Goal: Task Accomplishment & Management: Manage account settings

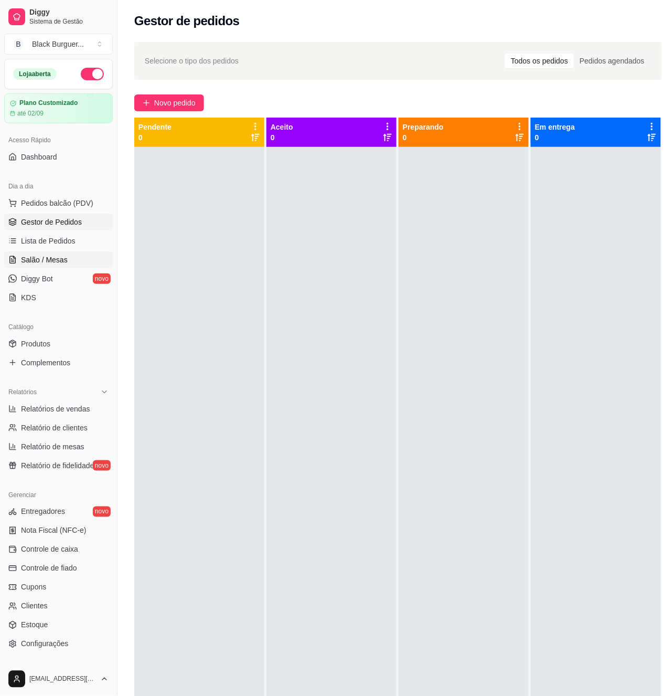
click at [66, 260] on link "Salão / Mesas" at bounding box center [58, 259] width 109 height 17
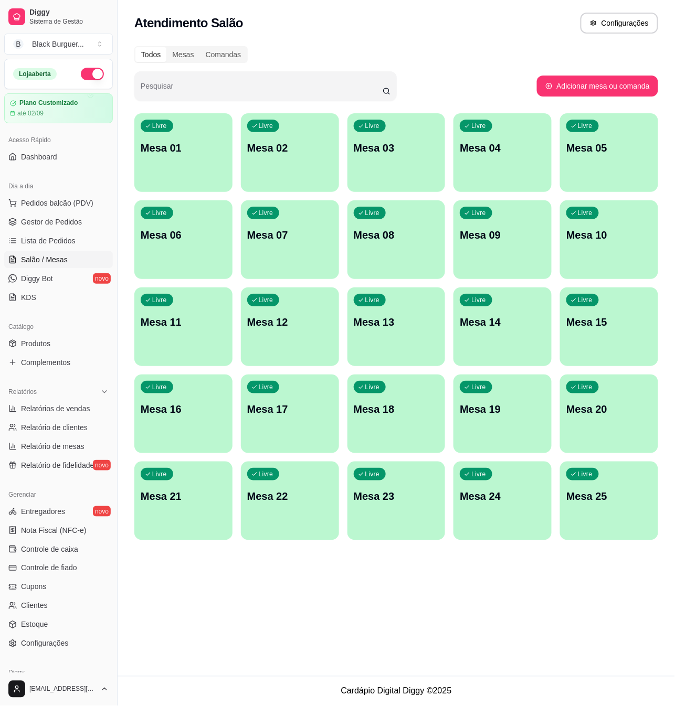
click at [594, 239] on p "Mesa 10" at bounding box center [609, 235] width 86 height 15
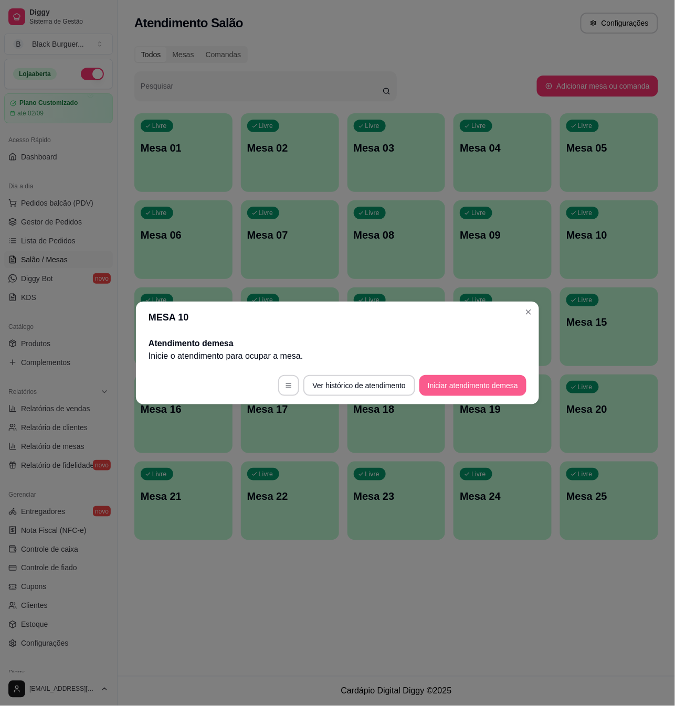
click at [471, 387] on button "Iniciar atendimento de mesa" at bounding box center [472, 385] width 107 height 21
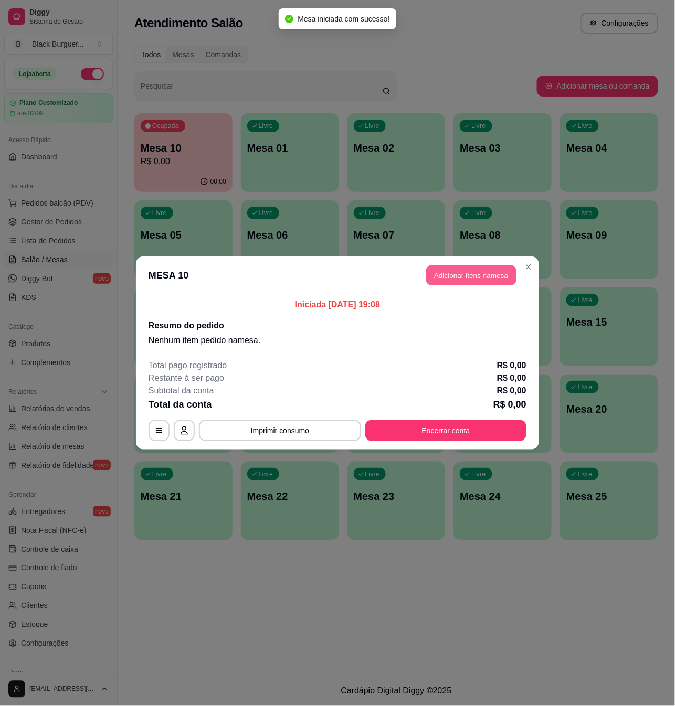
click at [488, 278] on button "Adicionar itens na mesa" at bounding box center [471, 275] width 90 height 20
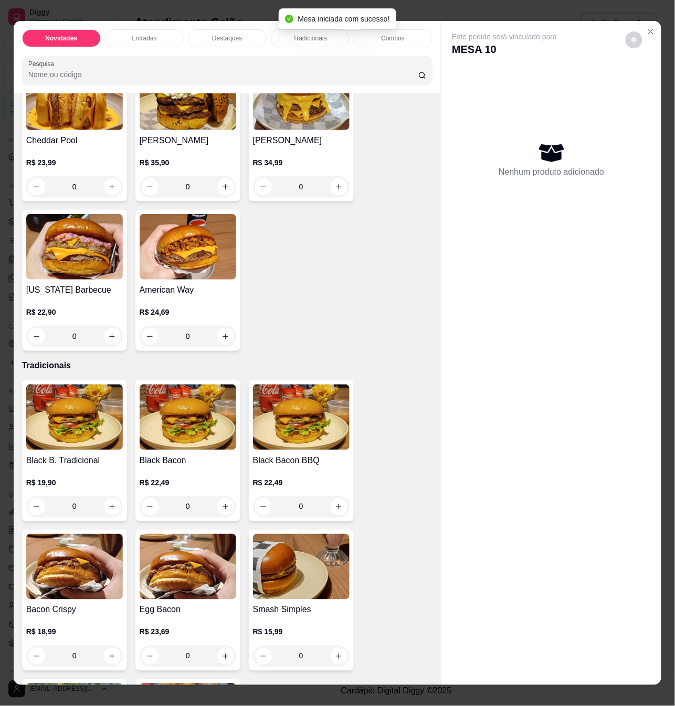
scroll to position [559, 0]
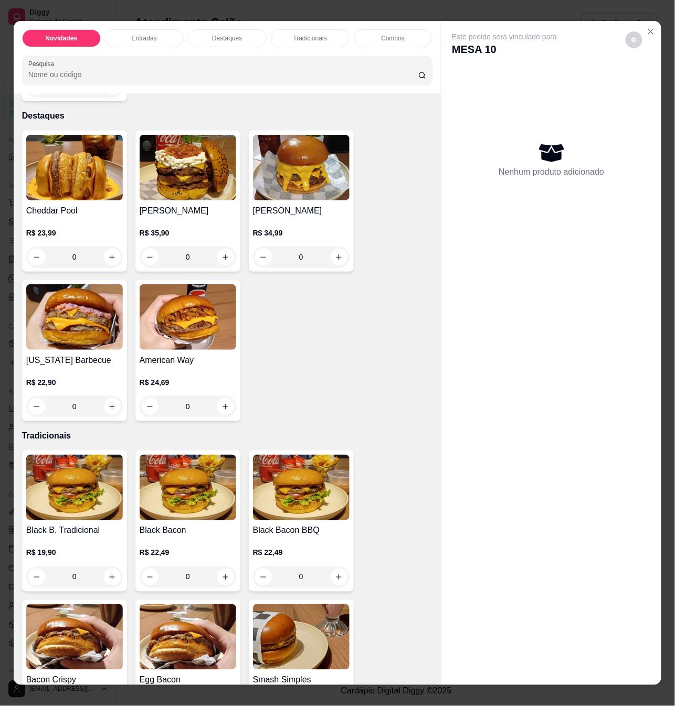
click at [103, 257] on div "0" at bounding box center [74, 257] width 97 height 21
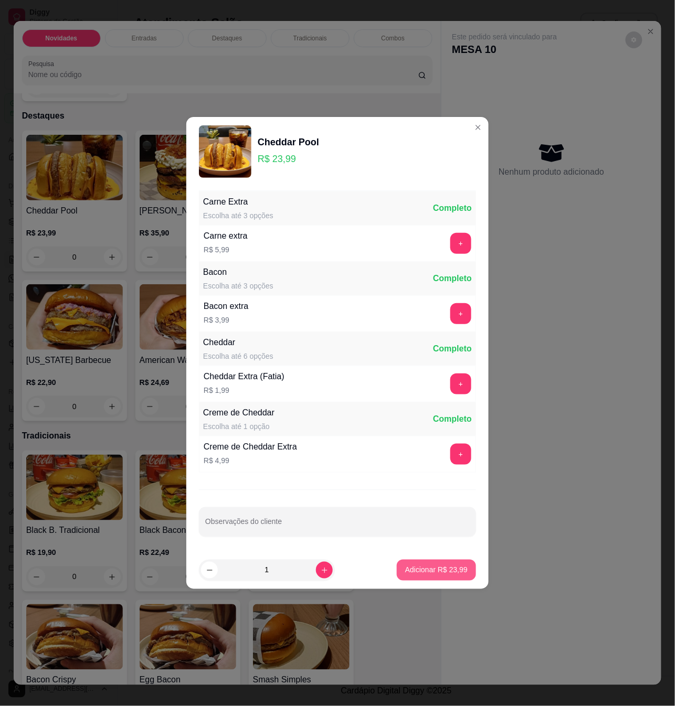
click at [442, 570] on p "Adicionar R$ 23,99" at bounding box center [436, 570] width 62 height 10
type input "1"
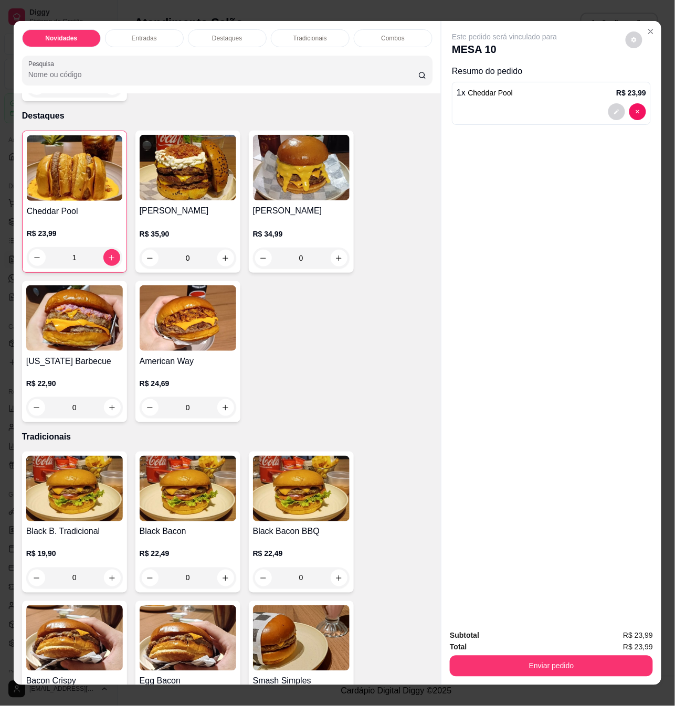
scroll to position [839, 0]
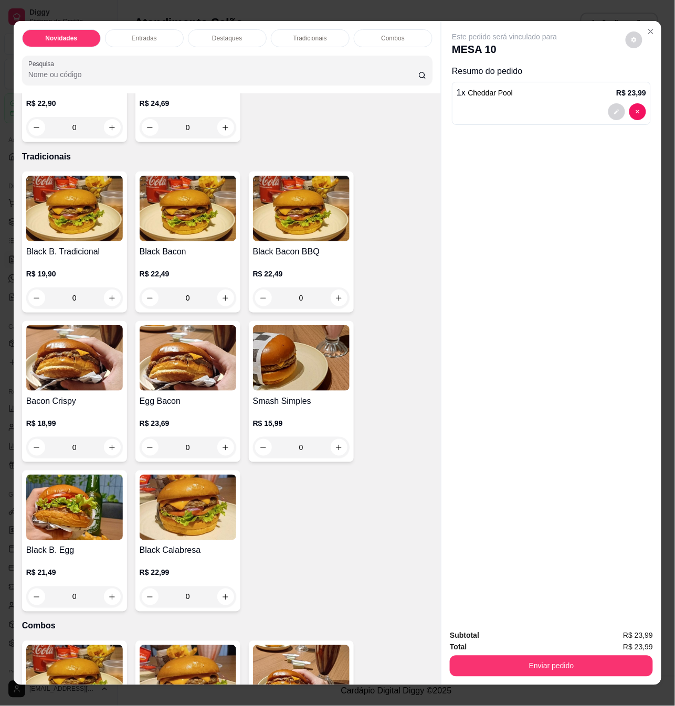
click at [111, 293] on div "0" at bounding box center [74, 298] width 97 height 21
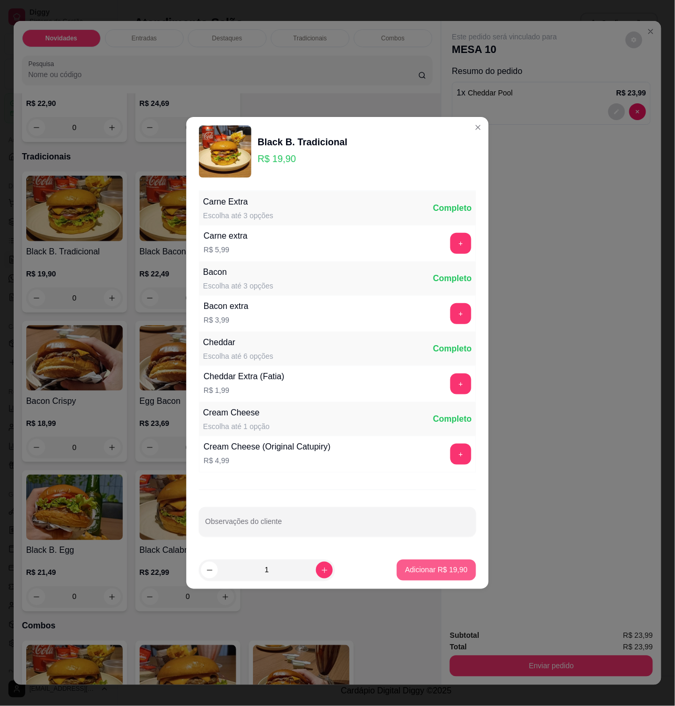
click at [412, 570] on p "Adicionar R$ 19,90" at bounding box center [436, 570] width 62 height 10
type input "1"
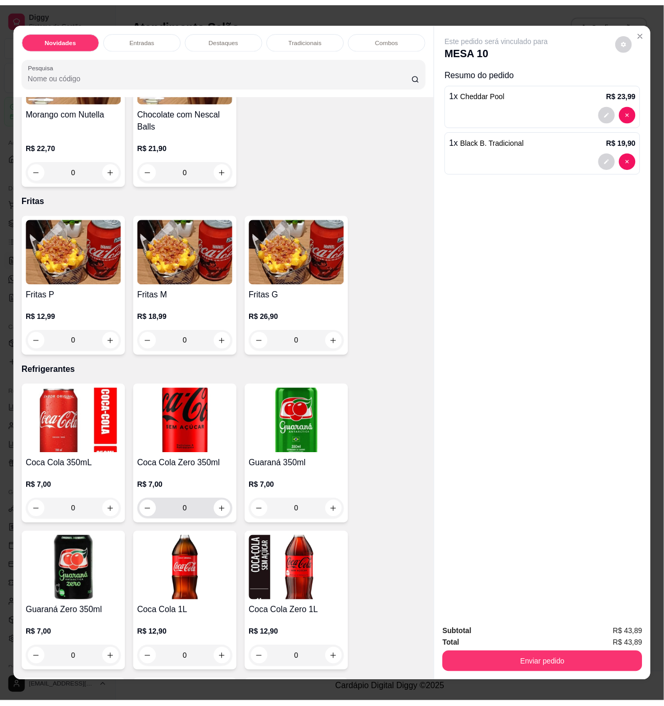
scroll to position [2269, 0]
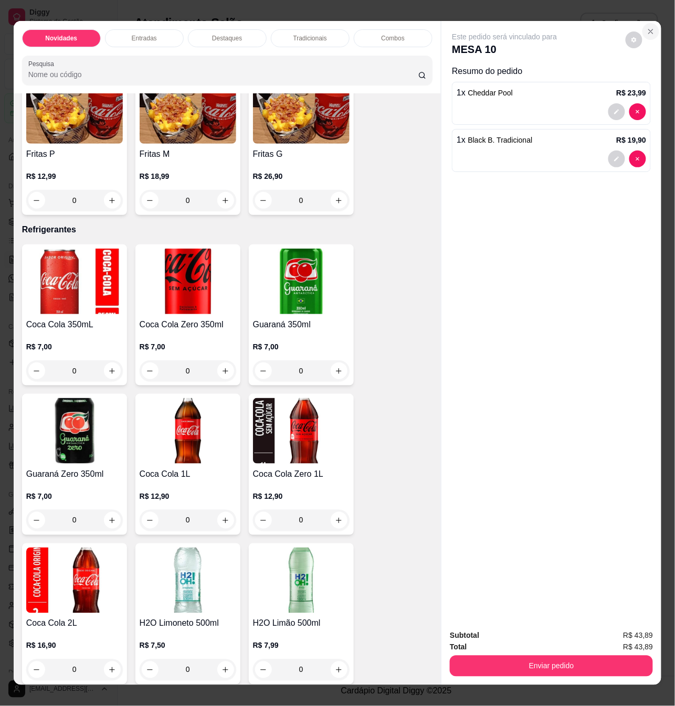
click at [642, 26] on button "Close" at bounding box center [650, 31] width 17 height 17
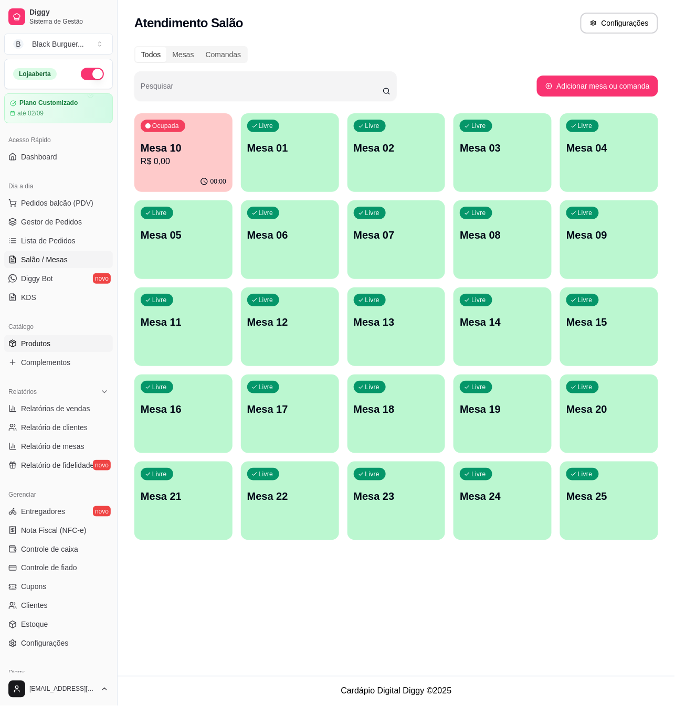
click at [61, 349] on link "Produtos" at bounding box center [58, 343] width 109 height 17
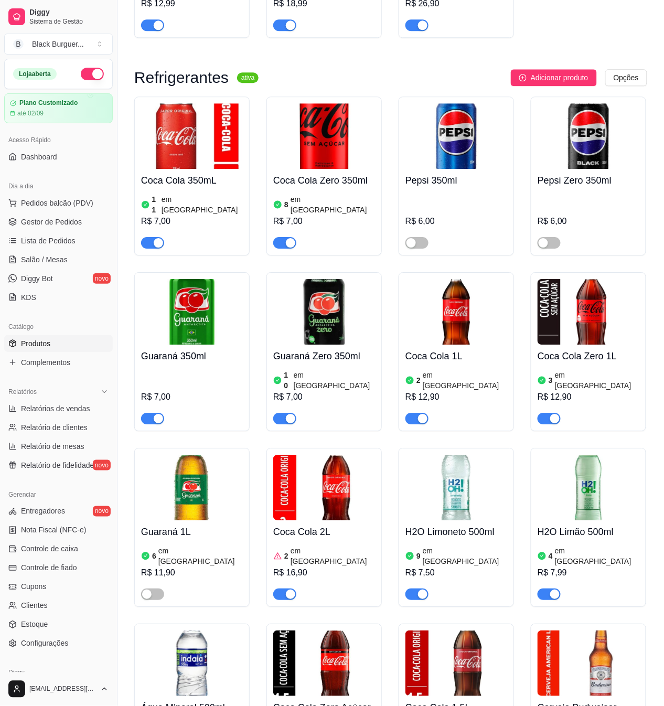
scroll to position [2728, 0]
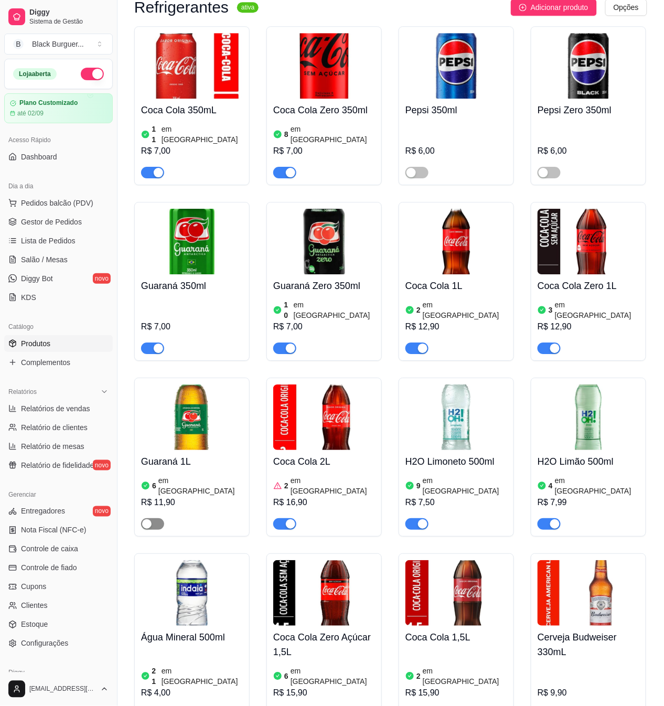
click at [156, 518] on span "button" at bounding box center [152, 524] width 23 height 12
click at [63, 257] on span "Salão / Mesas" at bounding box center [44, 259] width 47 height 10
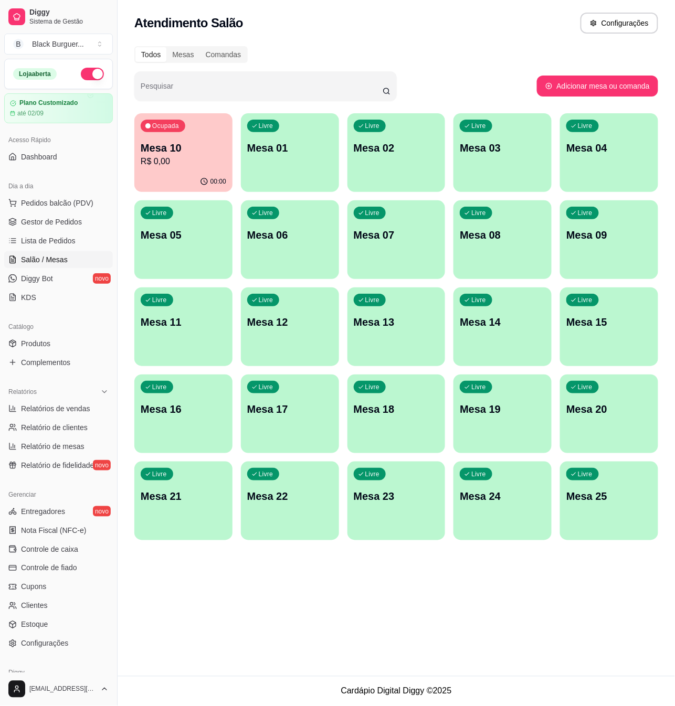
click at [208, 139] on div "Ocupada Mesa 10 R$ 0,00" at bounding box center [183, 142] width 98 height 58
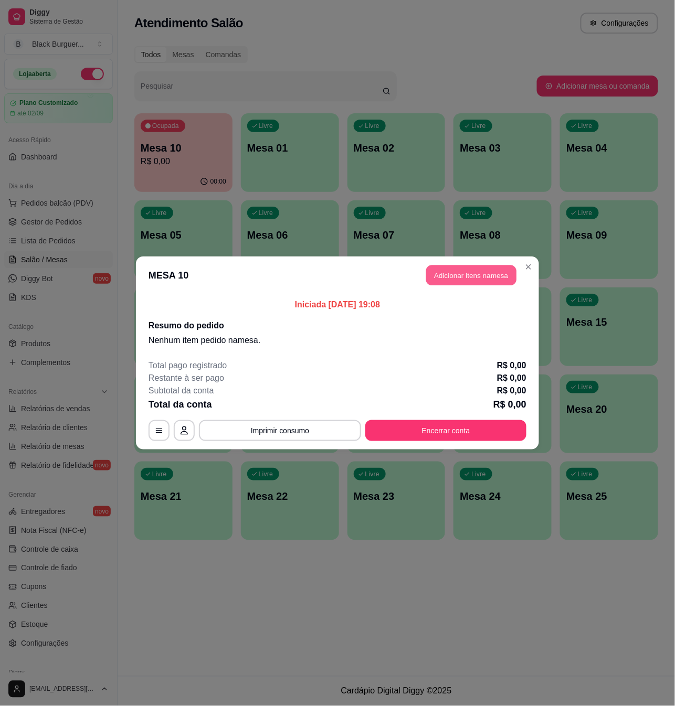
click at [452, 280] on button "Adicionar itens na mesa" at bounding box center [471, 275] width 90 height 20
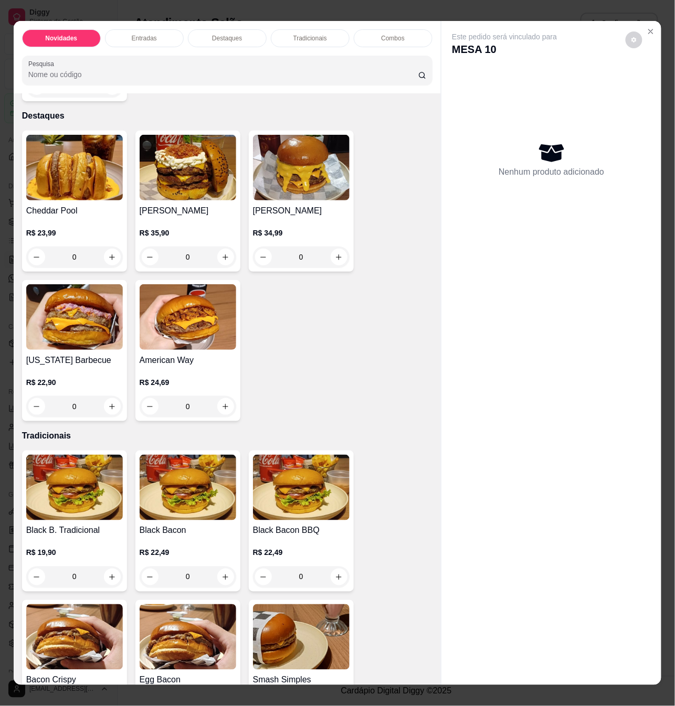
scroll to position [489, 0]
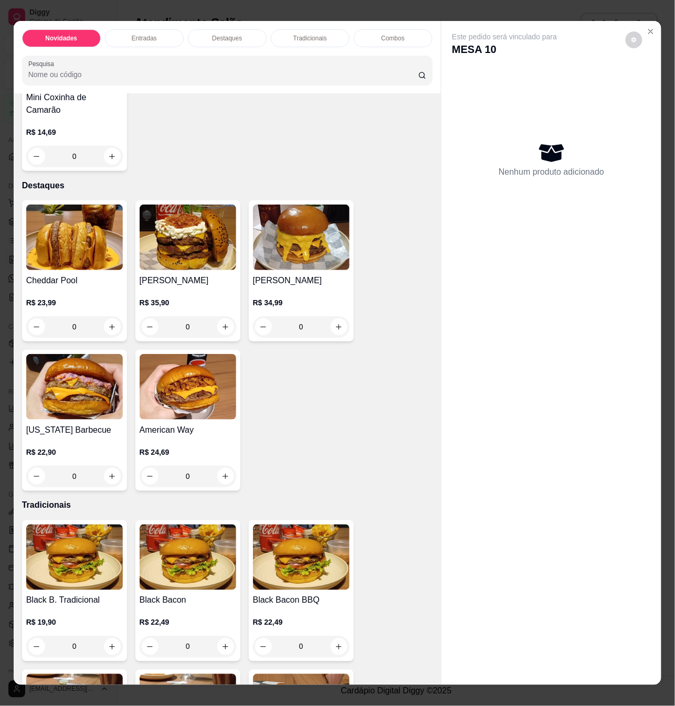
click at [105, 317] on div "0" at bounding box center [74, 326] width 97 height 21
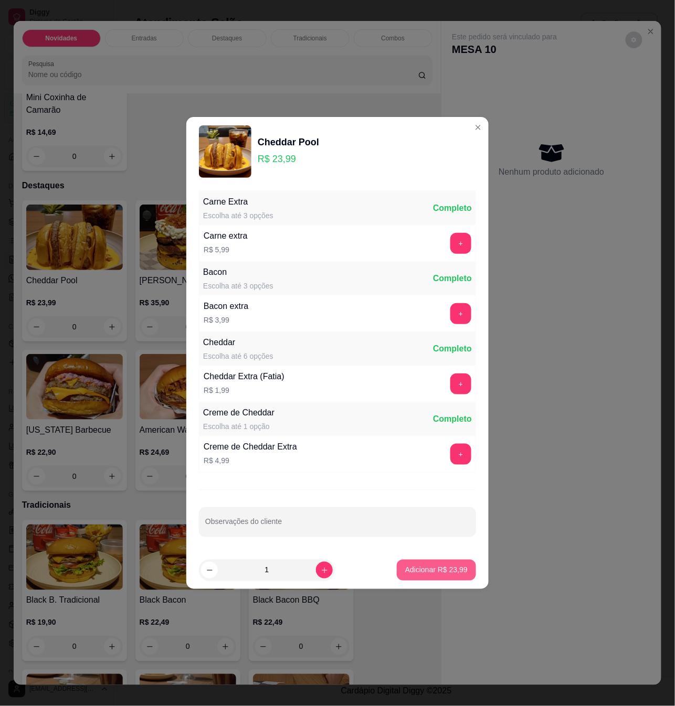
click at [416, 574] on p "Adicionar R$ 23,99" at bounding box center [436, 570] width 62 height 10
type input "1"
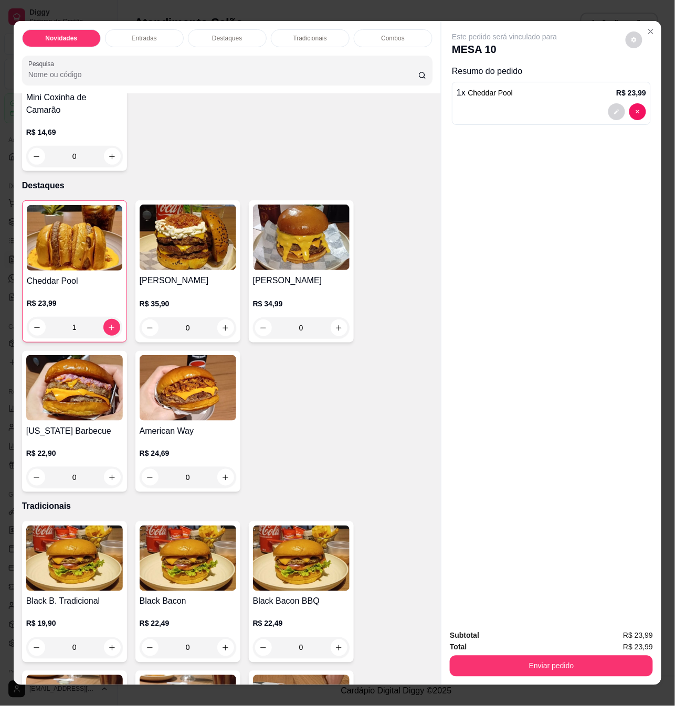
scroll to position [559, 0]
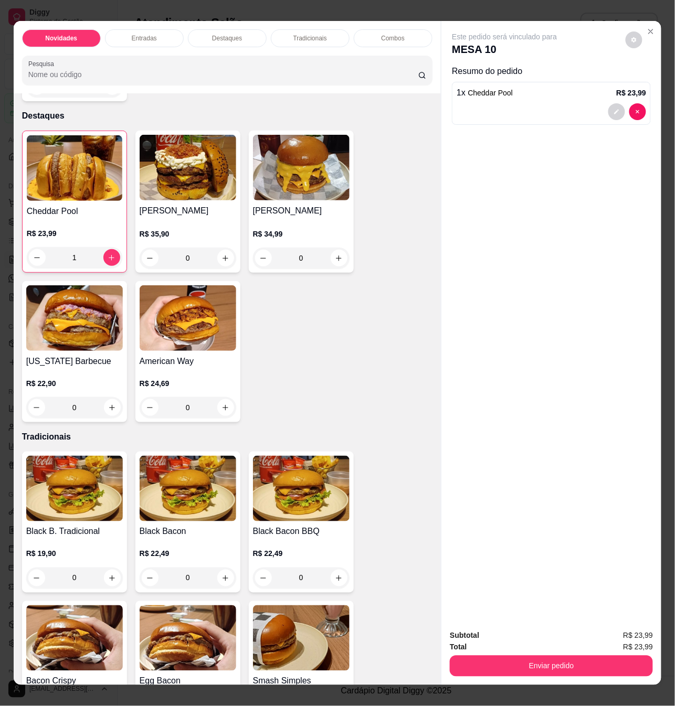
click at [103, 571] on div "0" at bounding box center [74, 578] width 97 height 21
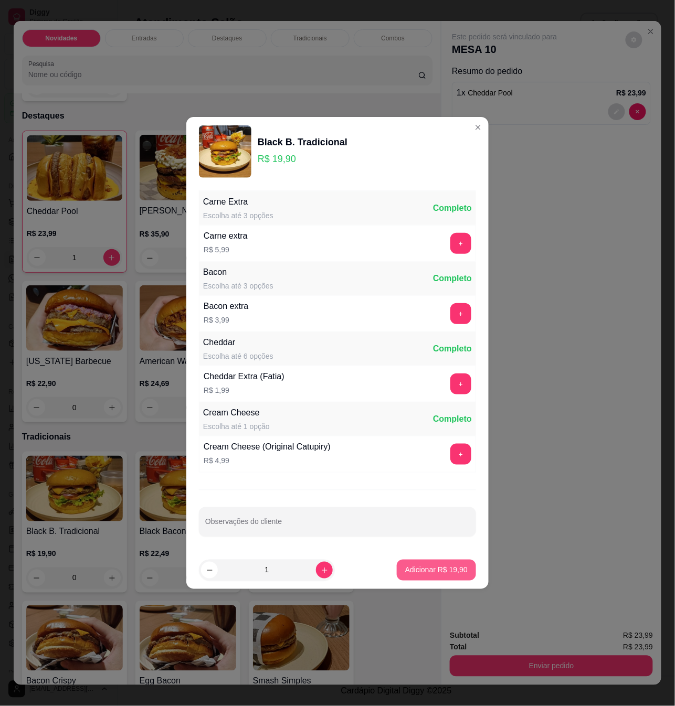
click at [433, 571] on p "Adicionar R$ 19,90" at bounding box center [436, 570] width 62 height 10
type input "1"
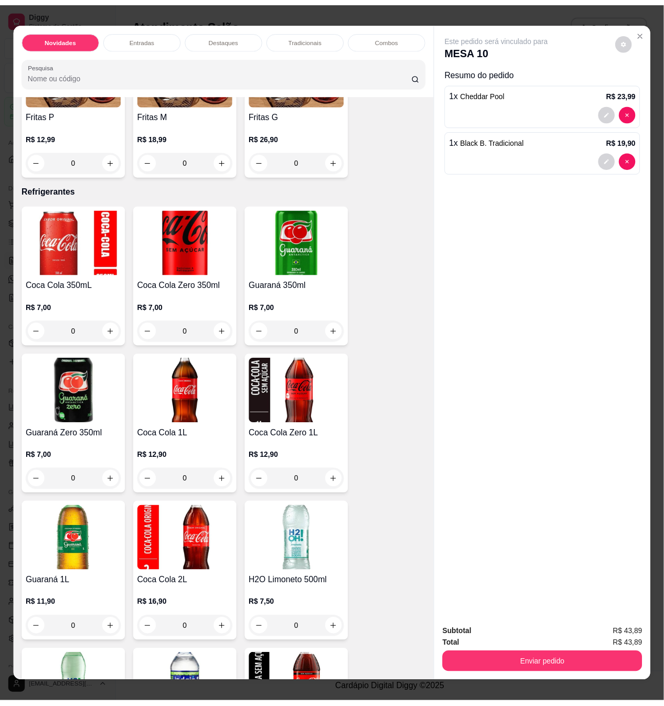
scroll to position [2378, 0]
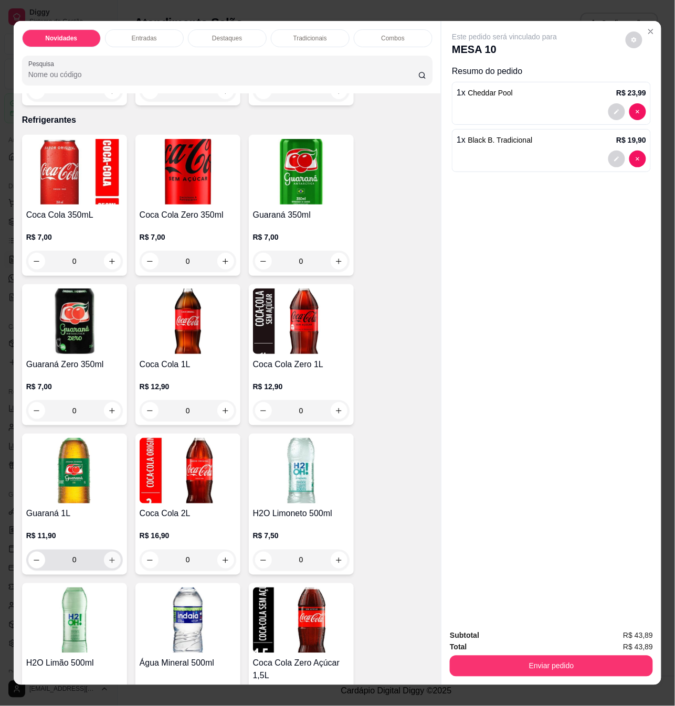
click at [104, 552] on button "increase-product-quantity" at bounding box center [112, 560] width 17 height 17
type input "1"
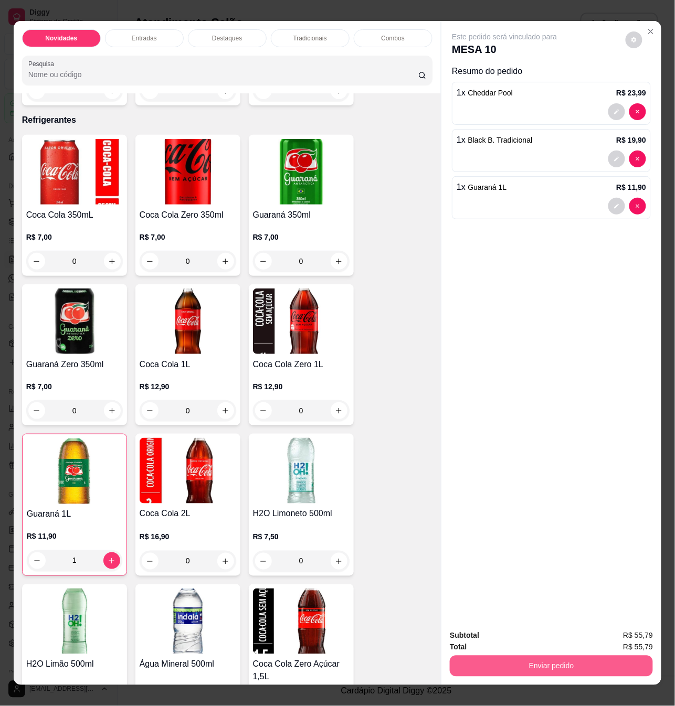
click at [506, 668] on button "Enviar pedido" at bounding box center [551, 666] width 203 height 21
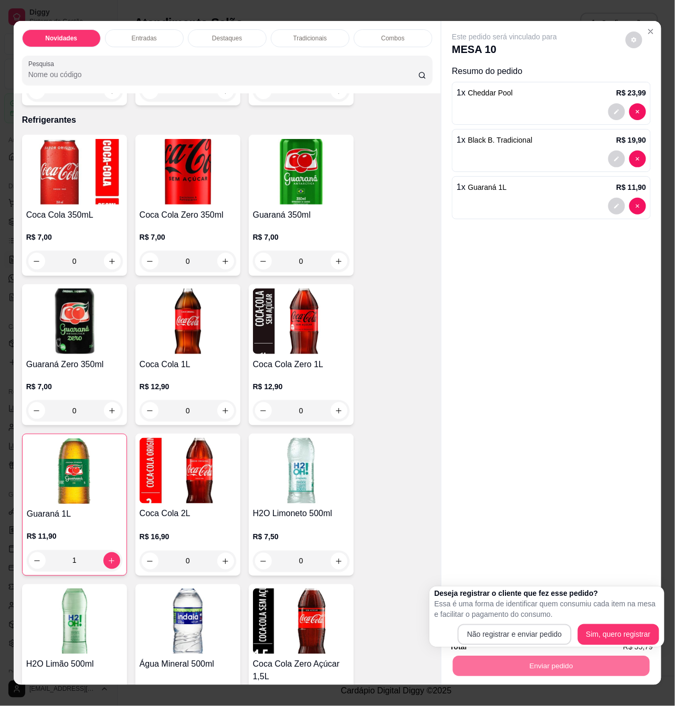
click at [528, 623] on div "Deseja registrar o cliente que fez esse pedido? Essa é uma forma de identificar…" at bounding box center [546, 617] width 225 height 57
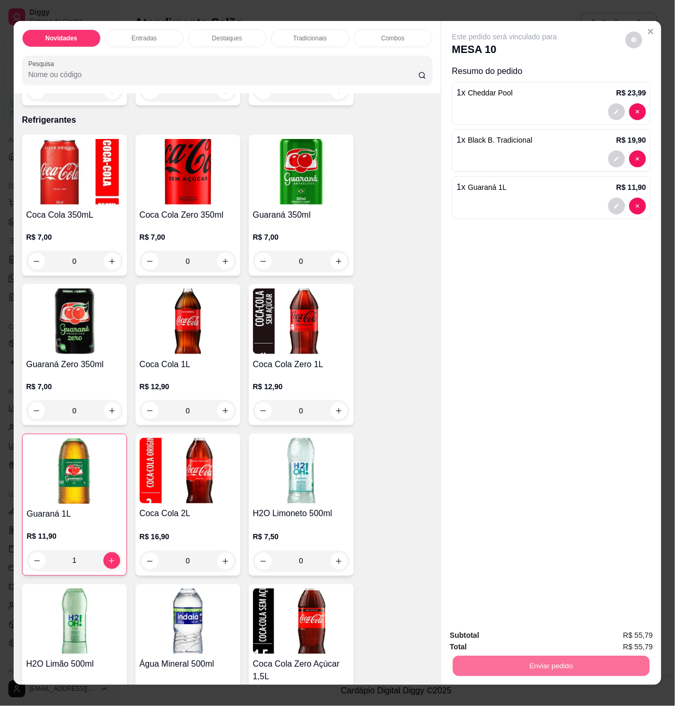
click at [525, 639] on button "Não registrar e enviar pedido" at bounding box center [516, 634] width 106 height 19
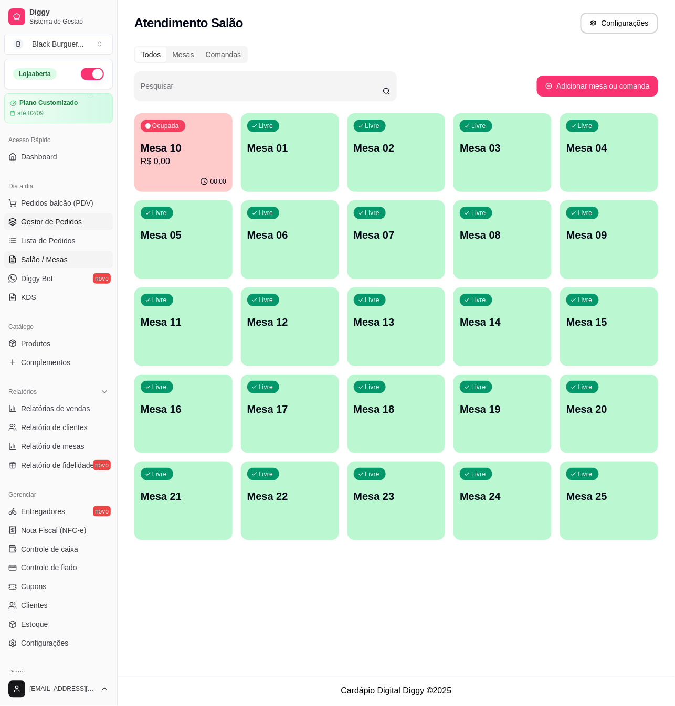
click at [39, 227] on span "Gestor de Pedidos" at bounding box center [51, 222] width 61 height 10
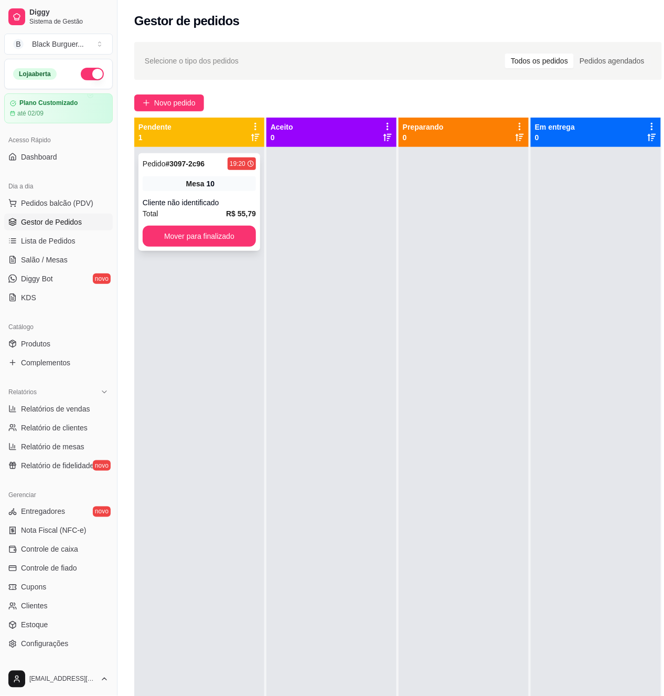
click at [183, 186] on div "Mesa 10" at bounding box center [199, 183] width 113 height 15
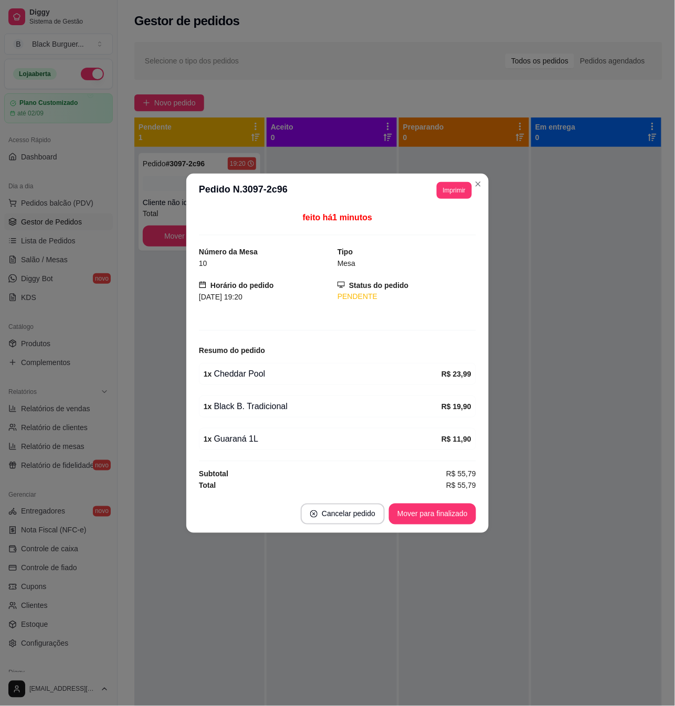
click at [231, 380] on div "1 x Cheddar Pool" at bounding box center [323, 374] width 238 height 13
click at [231, 374] on div "1 x Cheddar Pool" at bounding box center [323, 374] width 238 height 13
click at [234, 375] on div "1 x Cheddar Pool" at bounding box center [323, 374] width 238 height 13
click at [235, 375] on div "1 x Cheddar Pool" at bounding box center [323, 374] width 238 height 13
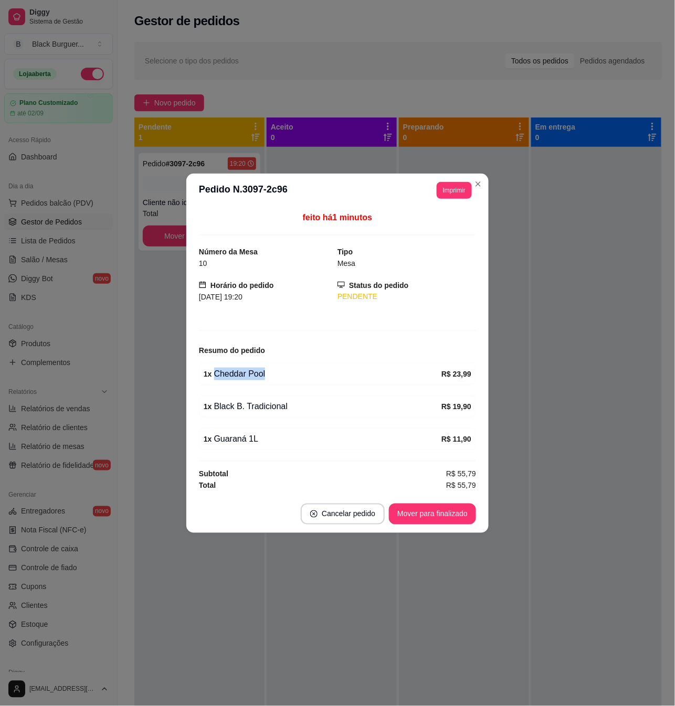
click at [235, 376] on div "1 x Cheddar Pool" at bounding box center [323, 374] width 238 height 13
click at [244, 377] on div "1 x Cheddar Pool" at bounding box center [323, 374] width 238 height 13
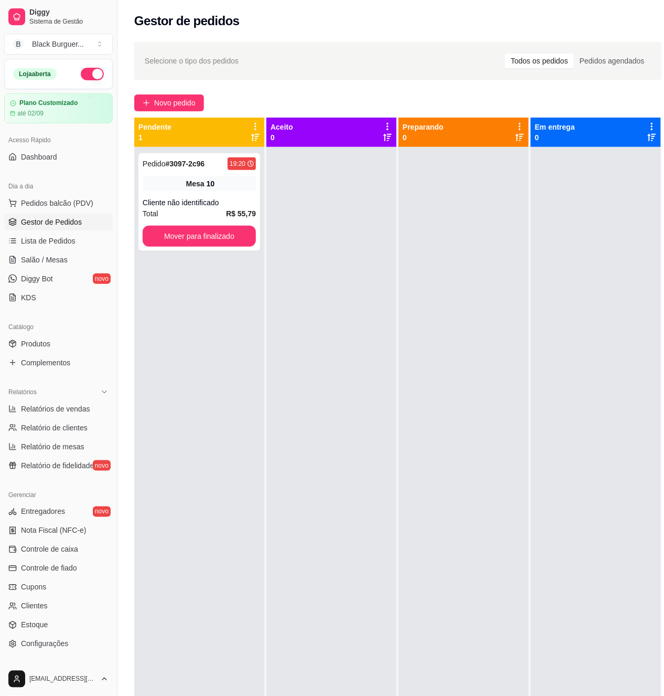
click at [247, 374] on div "Pedido # 3097-2c96 19:20 Mesa 10 Cliente não identificado Total R$ 55,79 Mover …" at bounding box center [199, 495] width 130 height 696
click at [59, 338] on link "Produtos" at bounding box center [58, 343] width 109 height 17
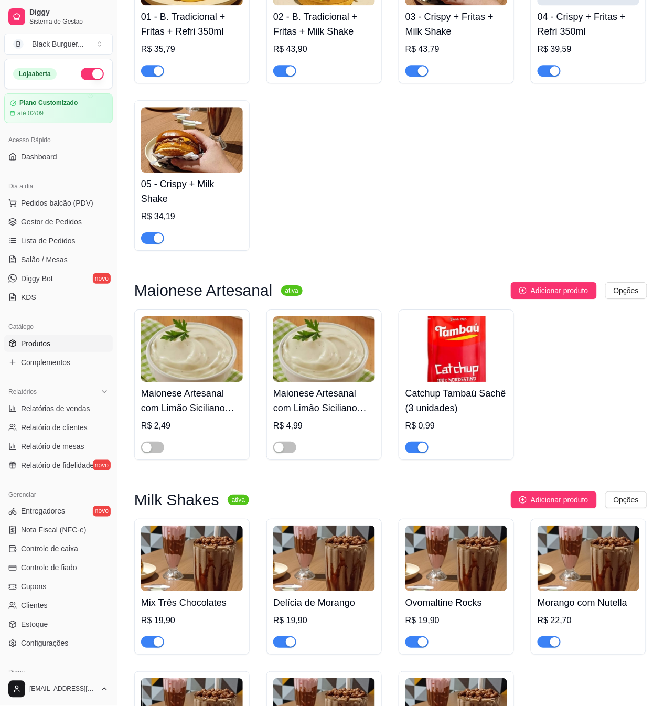
scroll to position [2028, 0]
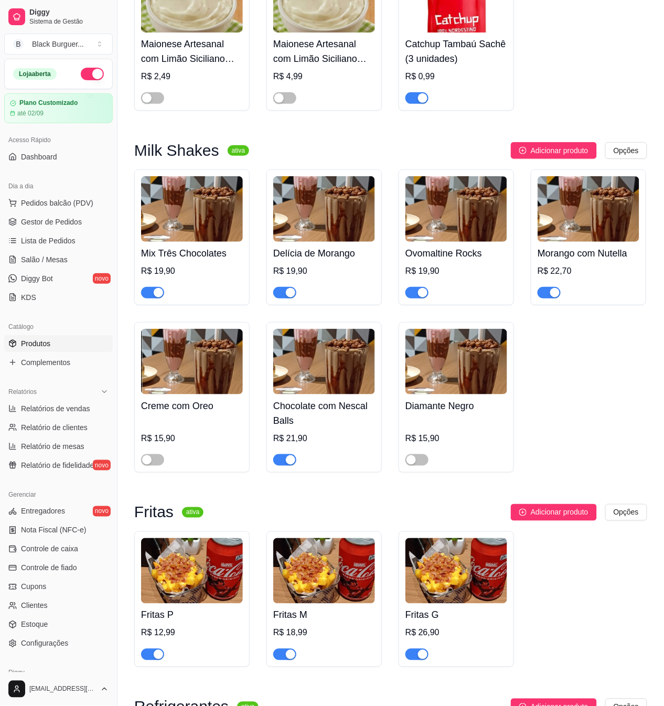
click at [418, 288] on div "button" at bounding box center [422, 292] width 9 height 9
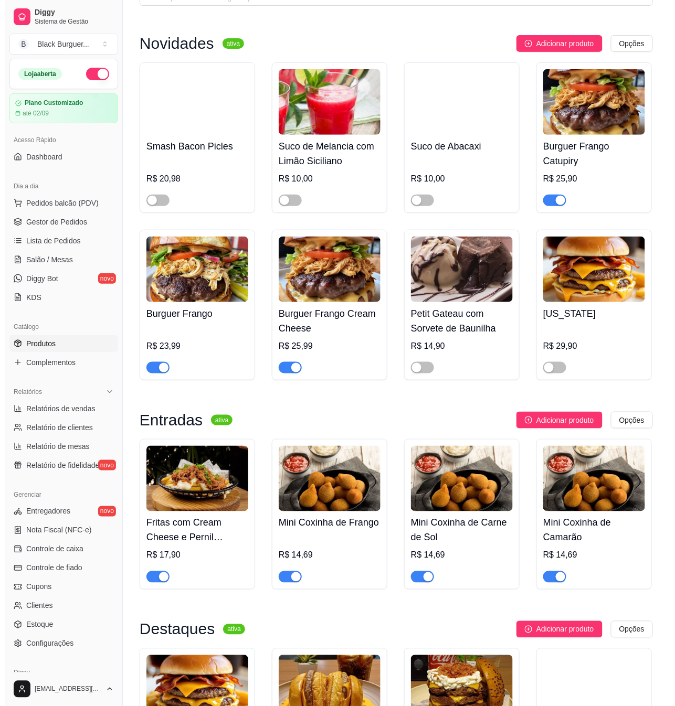
scroll to position [0, 0]
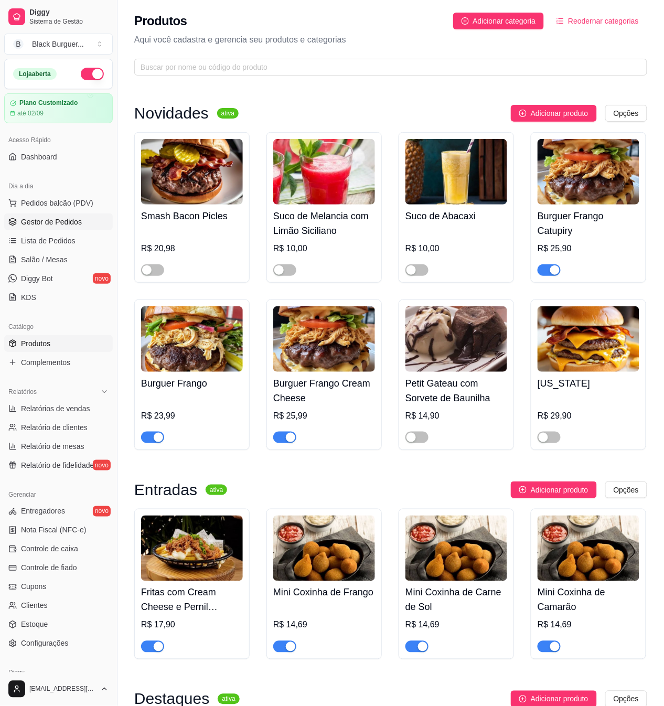
click at [40, 225] on span "Gestor de Pedidos" at bounding box center [51, 222] width 61 height 10
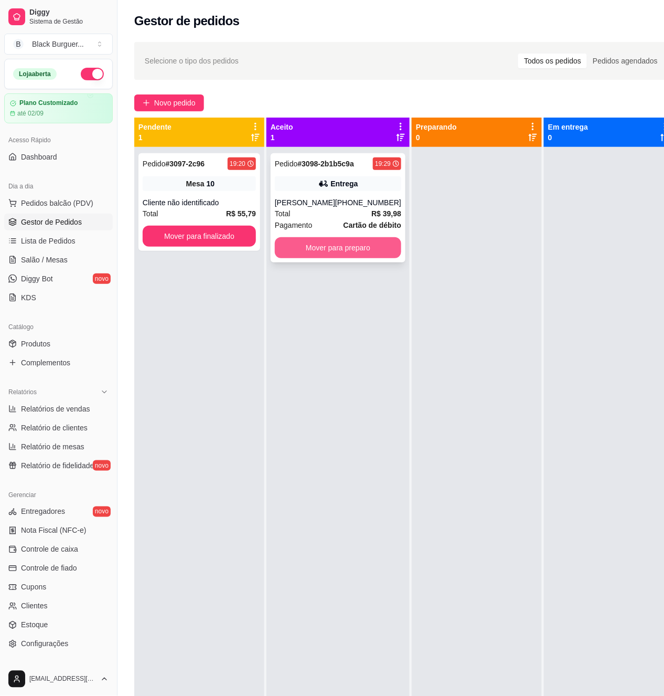
click at [363, 243] on button "Mover para preparo" at bounding box center [338, 247] width 126 height 21
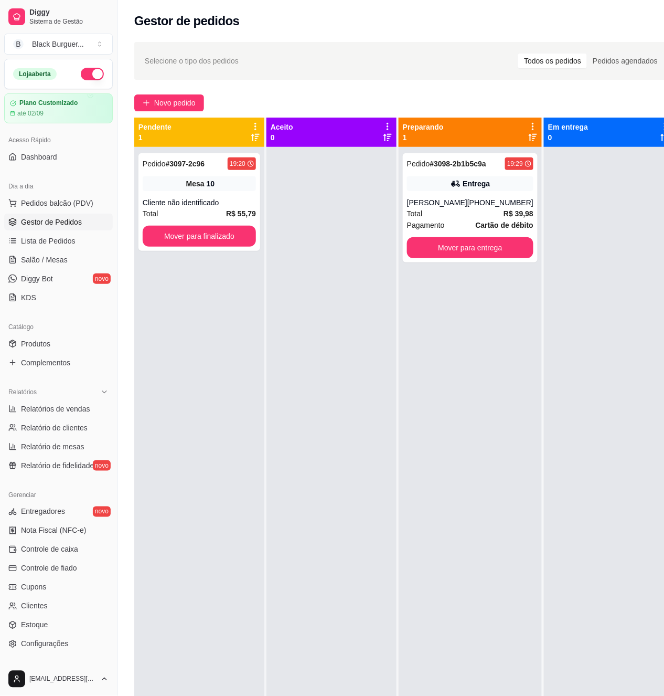
click at [329, 314] on div at bounding box center [332, 495] width 130 height 696
click at [70, 254] on link "Salão / Mesas" at bounding box center [58, 259] width 109 height 17
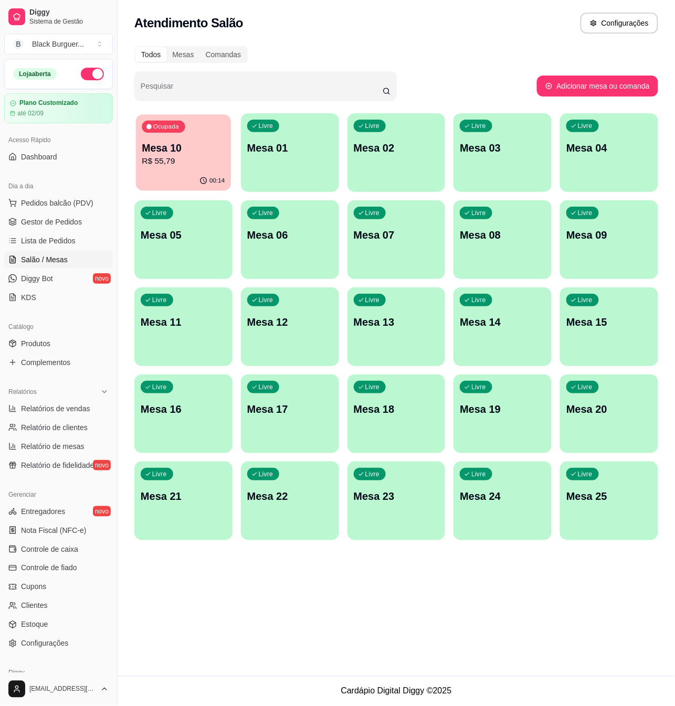
click at [173, 174] on div "00:14" at bounding box center [183, 181] width 95 height 20
click at [69, 208] on span "Pedidos balcão (PDV)" at bounding box center [57, 203] width 72 height 10
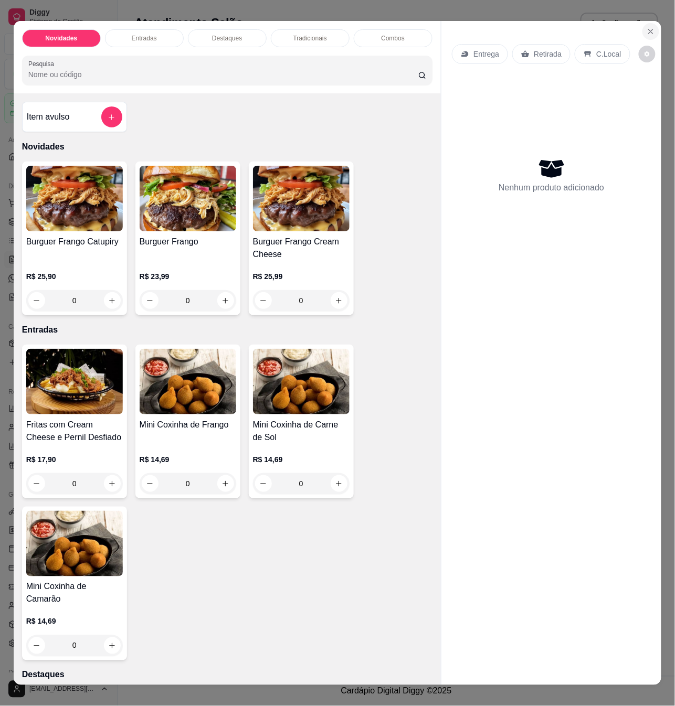
click at [646, 27] on icon "Close" at bounding box center [650, 31] width 8 height 8
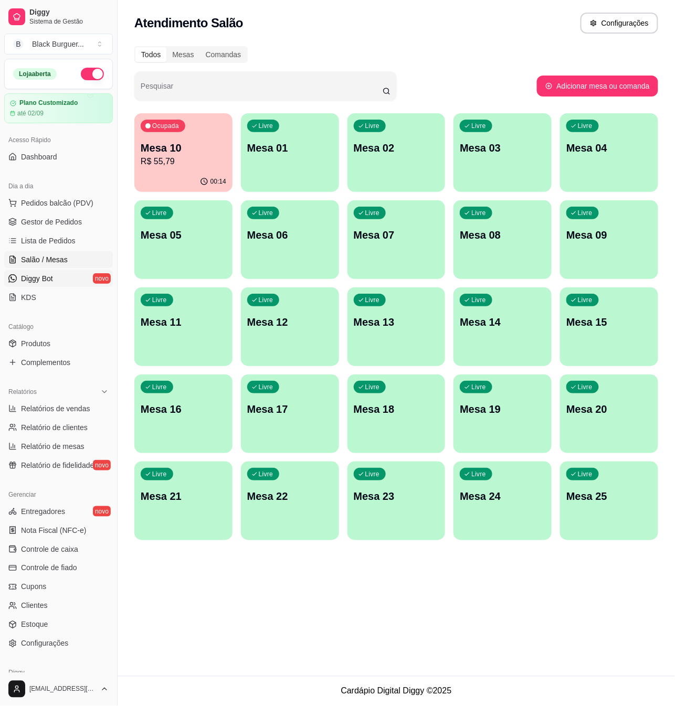
scroll to position [49, 0]
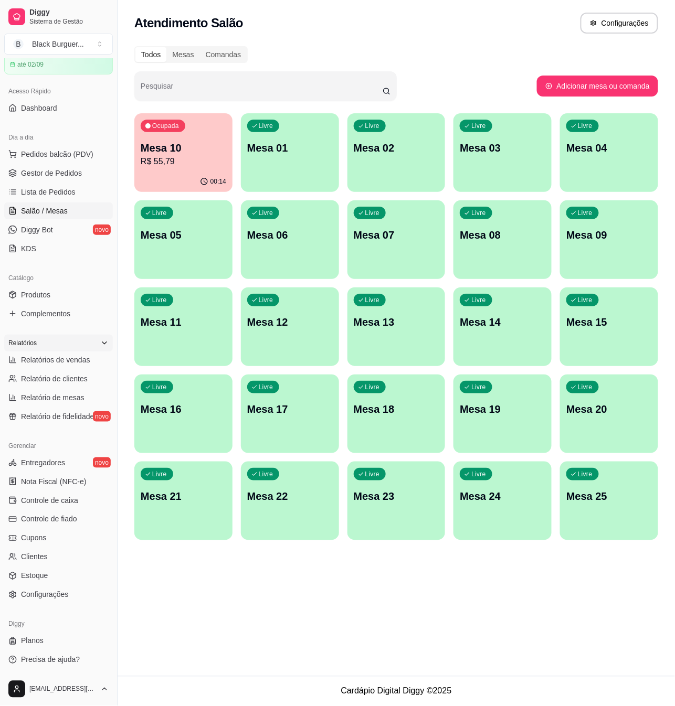
click at [100, 343] on icon at bounding box center [104, 343] width 8 height 8
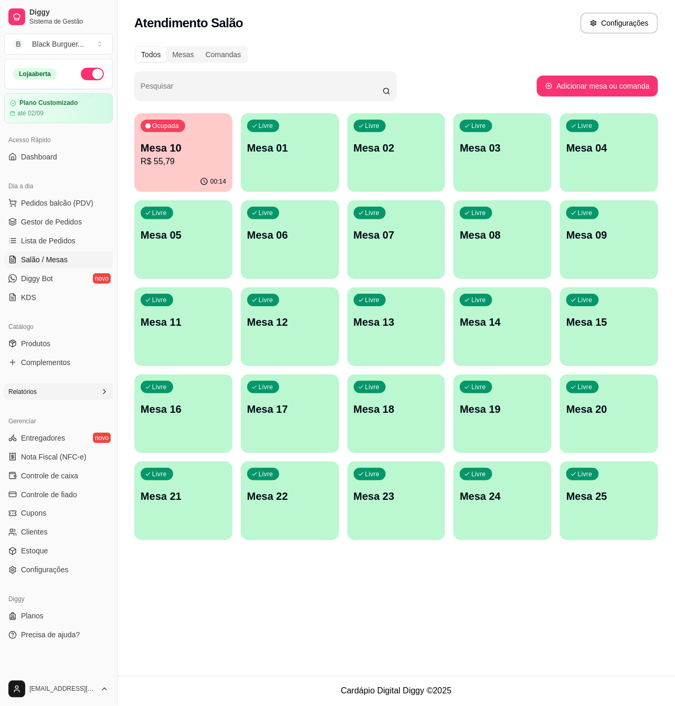
click at [43, 213] on ul "Pedidos balcão (PDV) Gestor de Pedidos Lista de Pedidos Salão / Mesas Diggy Bot…" at bounding box center [58, 250] width 109 height 111
click at [48, 219] on span "Gestor de Pedidos" at bounding box center [51, 222] width 61 height 10
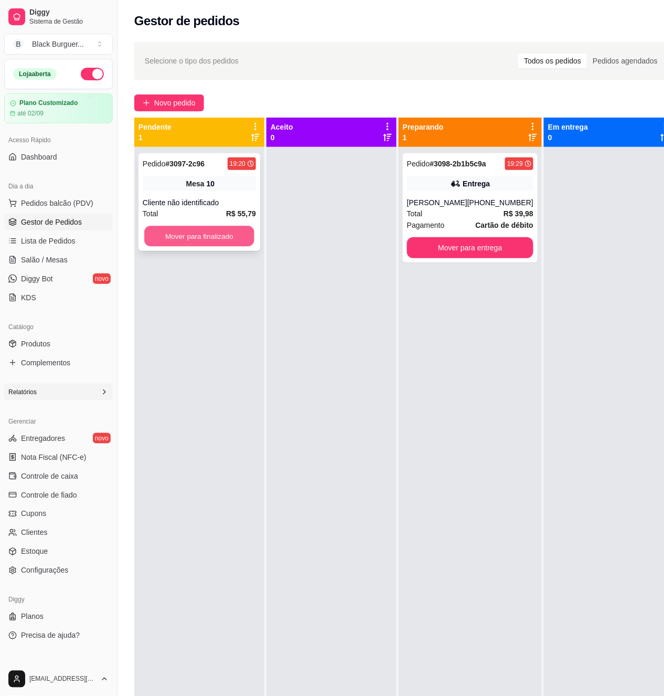
click at [173, 240] on button "Mover para finalizado" at bounding box center [199, 236] width 110 height 20
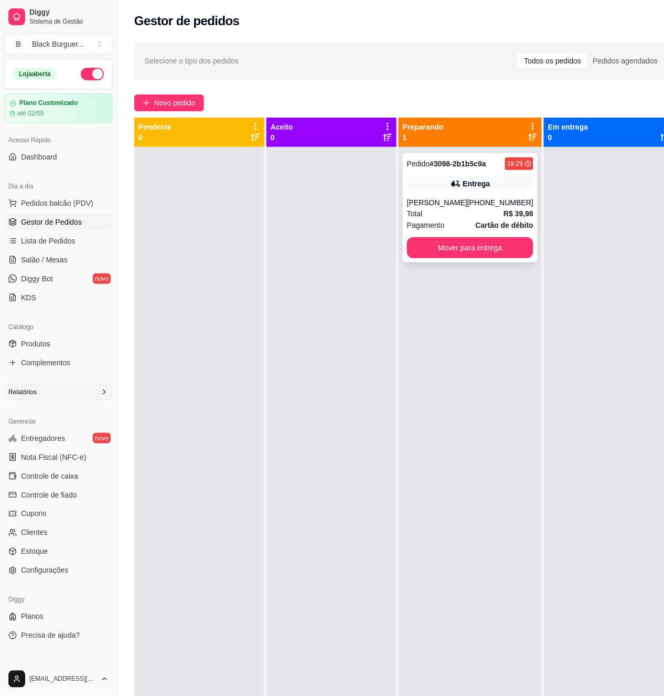
click at [498, 262] on div "Pedido # 3098-2b1b5c9a 19:29 Entrega [PERSON_NAME] [PHONE_NUMBER] Total R$ 39,9…" at bounding box center [470, 207] width 135 height 109
click at [502, 258] on button "Mover para entrega" at bounding box center [470, 247] width 126 height 21
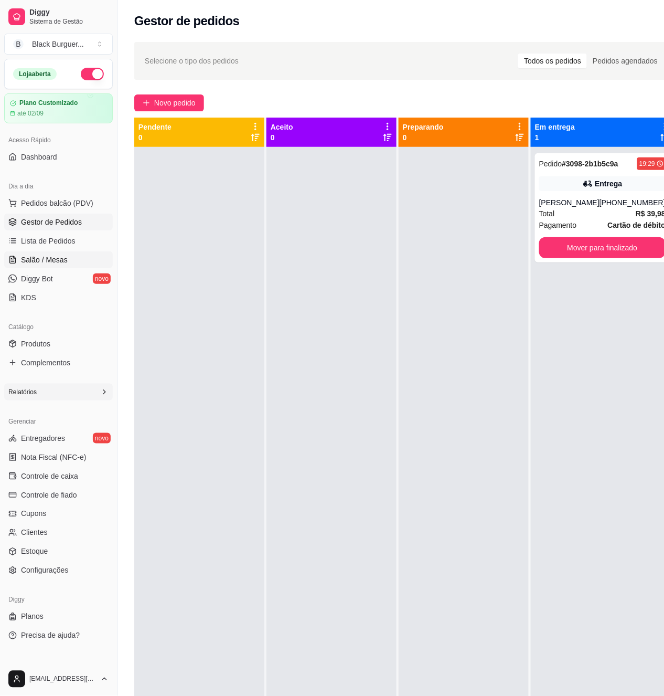
click at [66, 261] on link "Salão / Mesas" at bounding box center [58, 259] width 109 height 17
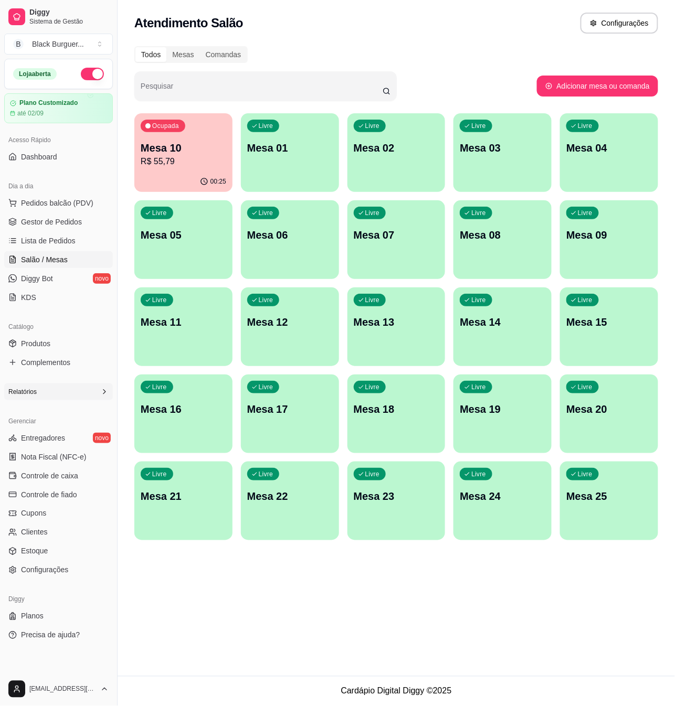
click at [179, 159] on p "R$ 55,79" at bounding box center [184, 161] width 86 height 13
click at [65, 240] on span "Lista de Pedidos" at bounding box center [48, 241] width 55 height 10
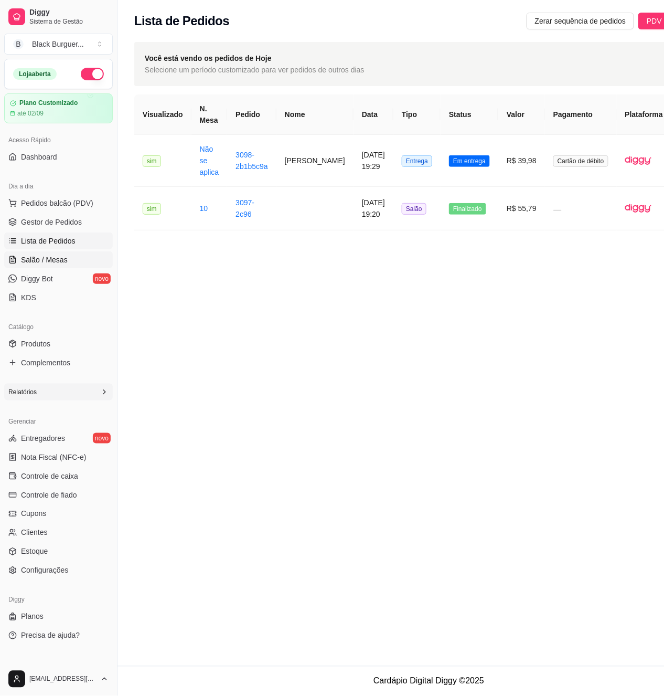
click at [69, 261] on link "Salão / Mesas" at bounding box center [58, 259] width 109 height 17
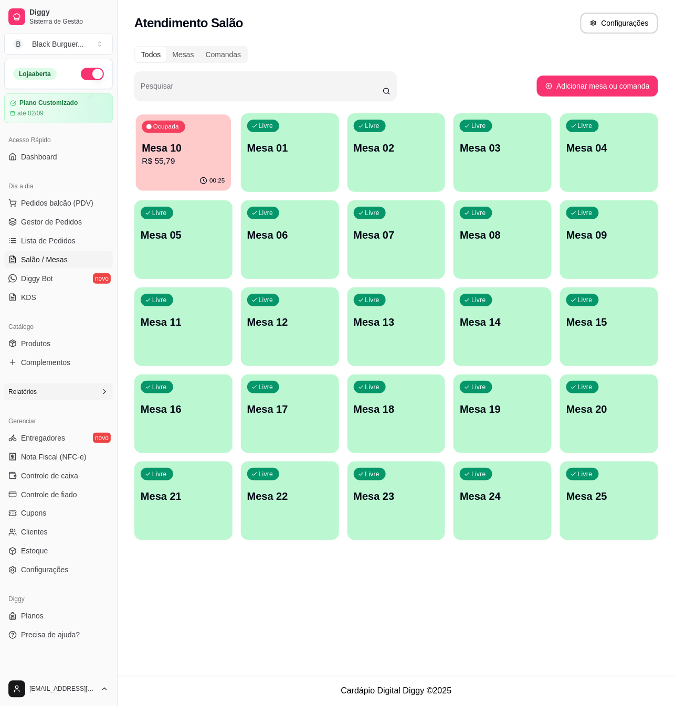
click at [196, 152] on p "Mesa 10" at bounding box center [183, 148] width 83 height 14
click at [164, 171] on div "Ocupada Mesa 10 R$ 55,79" at bounding box center [183, 142] width 98 height 58
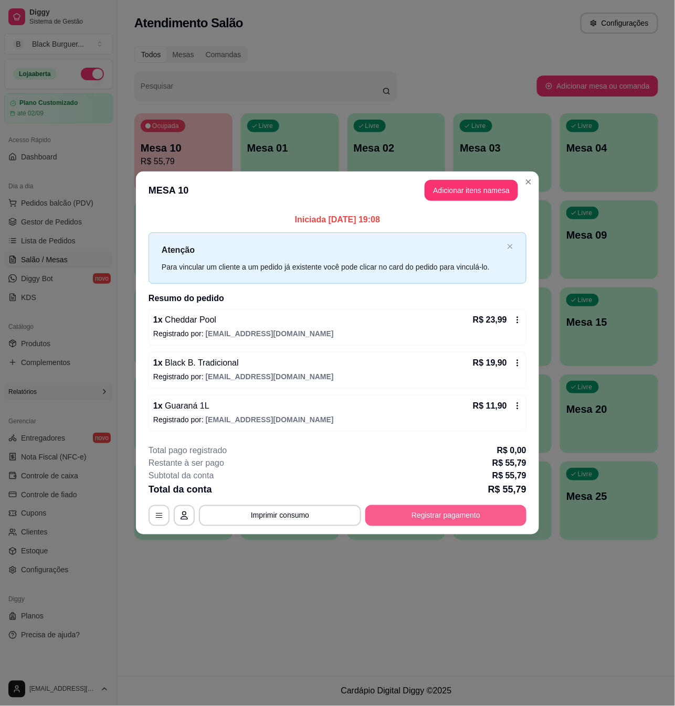
click at [440, 525] on button "Registrar pagamento" at bounding box center [445, 515] width 161 height 21
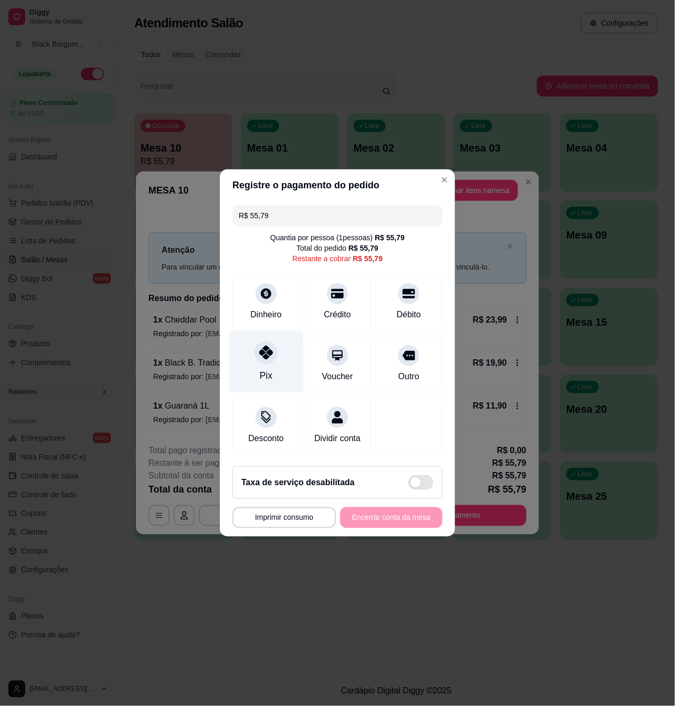
click at [265, 353] on icon at bounding box center [266, 353] width 14 height 14
type input "R$ 0,00"
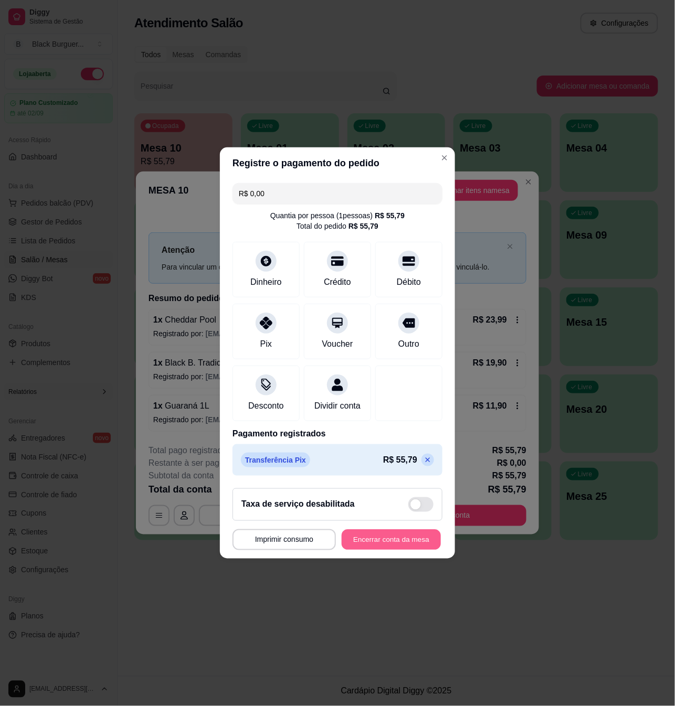
click at [393, 542] on button "Encerrar conta da mesa" at bounding box center [391, 540] width 99 height 20
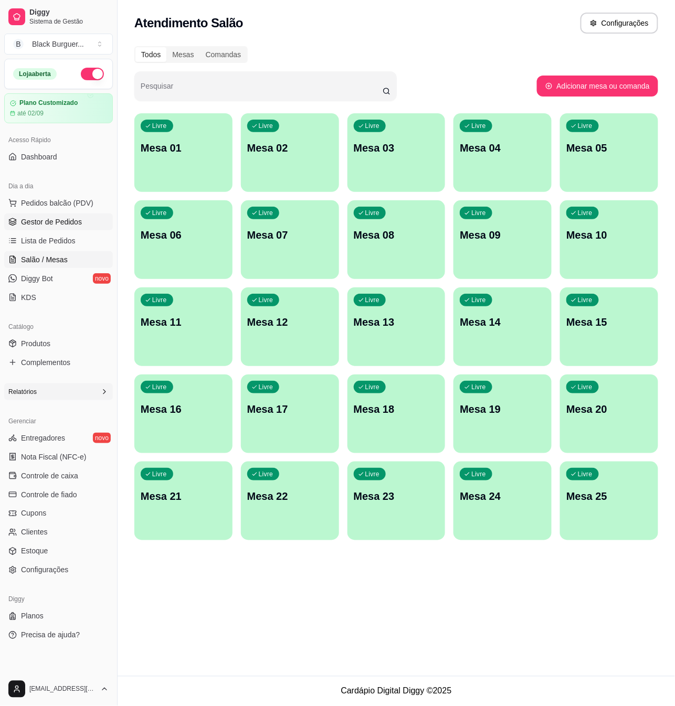
click at [69, 229] on link "Gestor de Pedidos" at bounding box center [58, 222] width 109 height 17
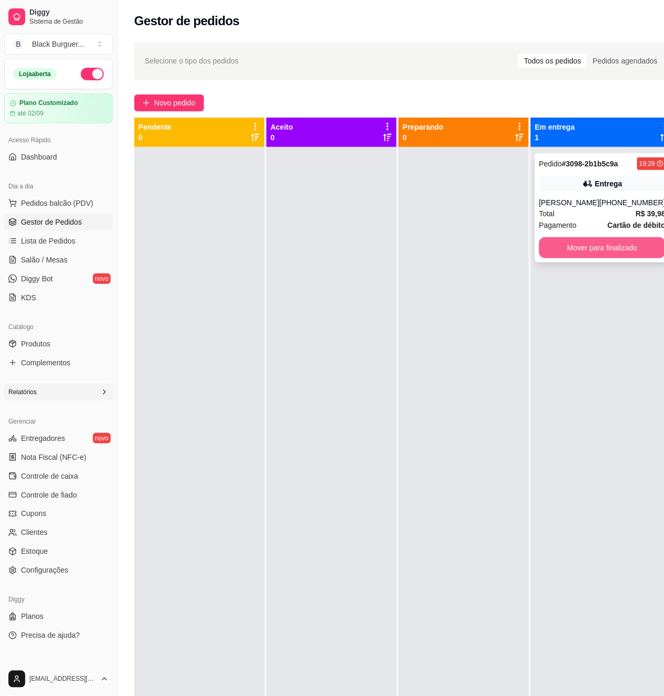
click at [600, 241] on button "Mover para finalizado" at bounding box center [602, 247] width 126 height 21
